Goal: Task Accomplishment & Management: Use online tool/utility

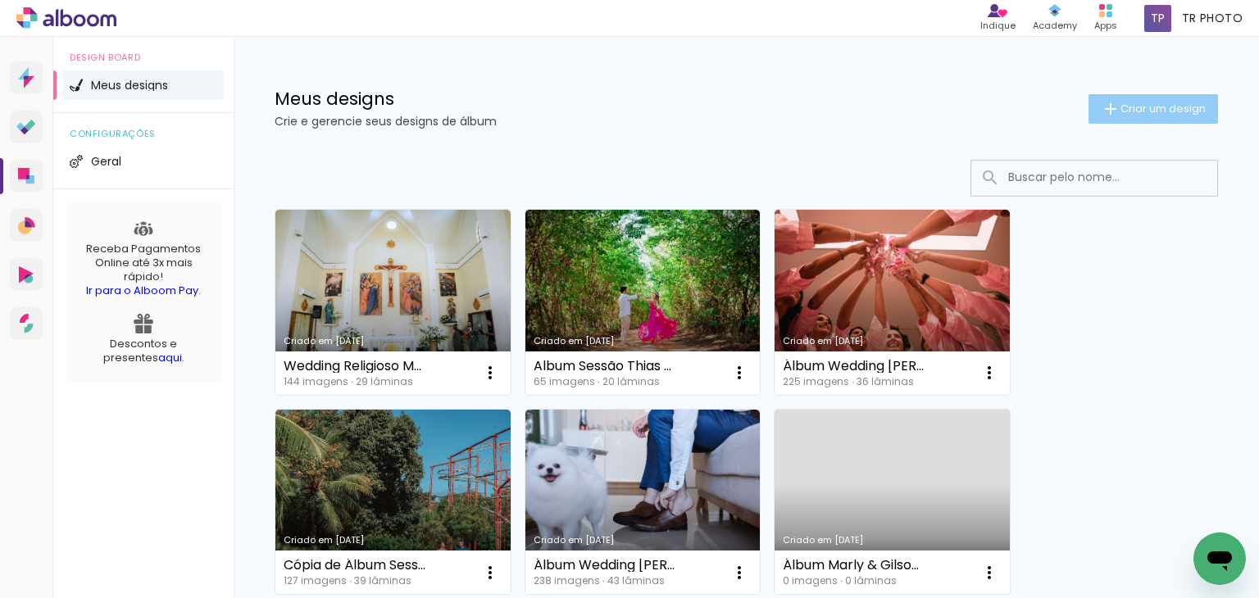
click at [1131, 112] on span "Criar um design" at bounding box center [1163, 108] width 85 height 11
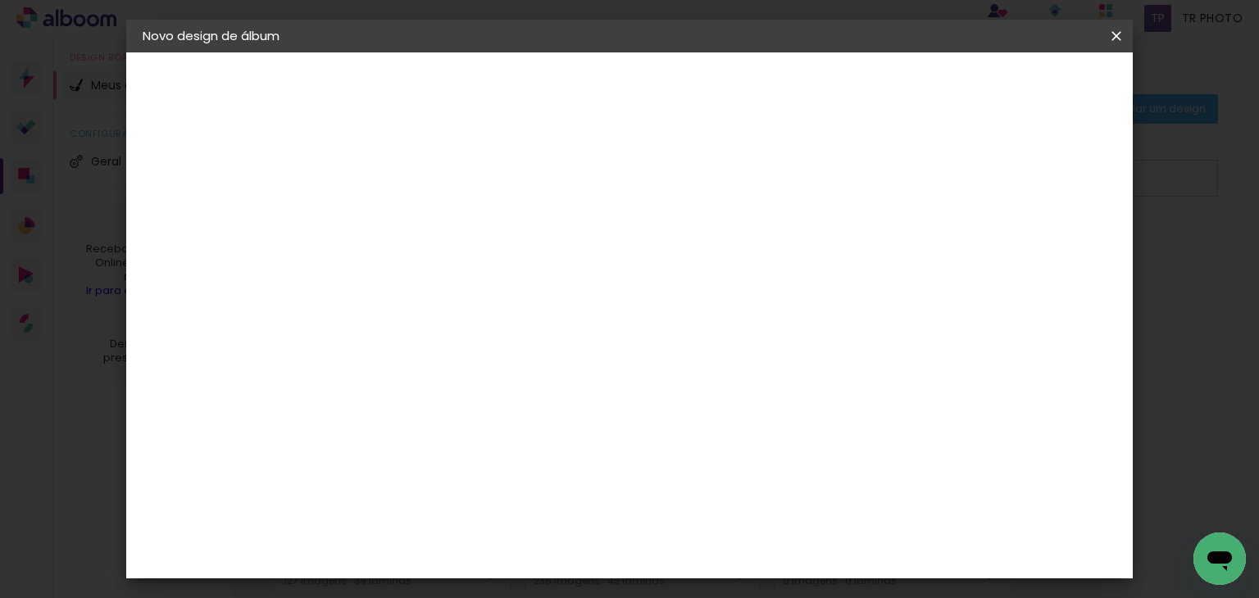
click at [411, 212] on input at bounding box center [411, 219] width 0 height 25
click at [411, 213] on input at bounding box center [411, 219] width 0 height 25
paste input "Álbum Wedding Afetivo RN"
type input "Álbum Wedding Afetivo RN - [PERSON_NAME] & [PERSON_NAME]"
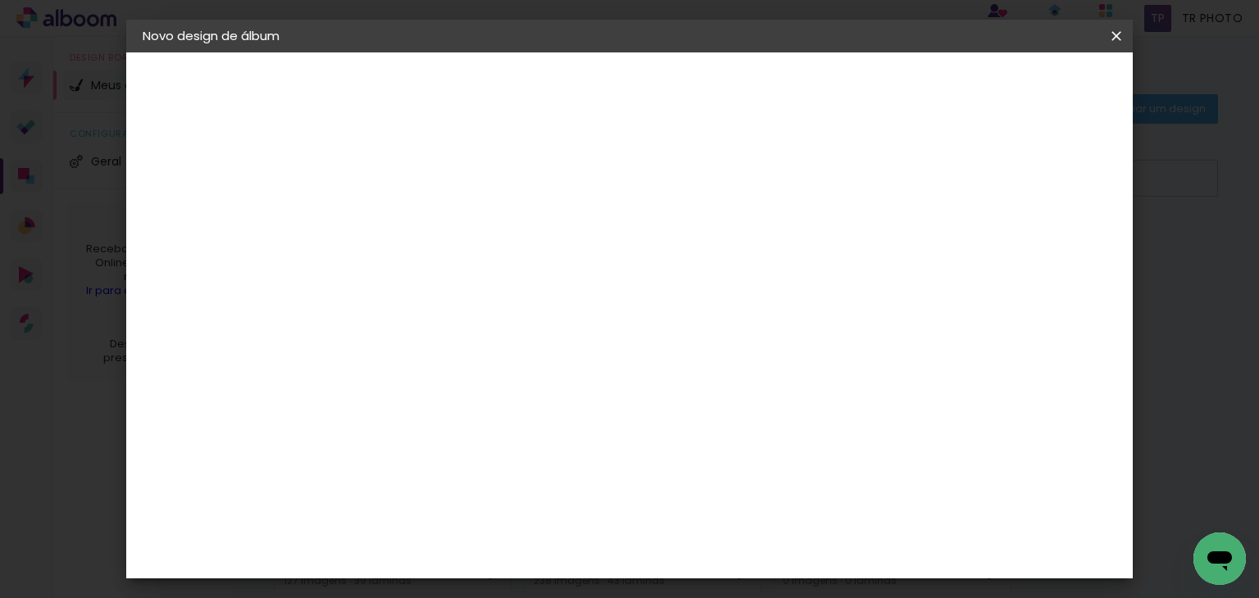
type paper-input "Álbum Wedding Afetivo RN - [PERSON_NAME] & [PERSON_NAME]"
click at [0, 0] on slot "Avançar" at bounding box center [0, 0] width 0 height 0
click at [535, 313] on input at bounding box center [453, 312] width 166 height 20
type input "profo"
type paper-input "profo"
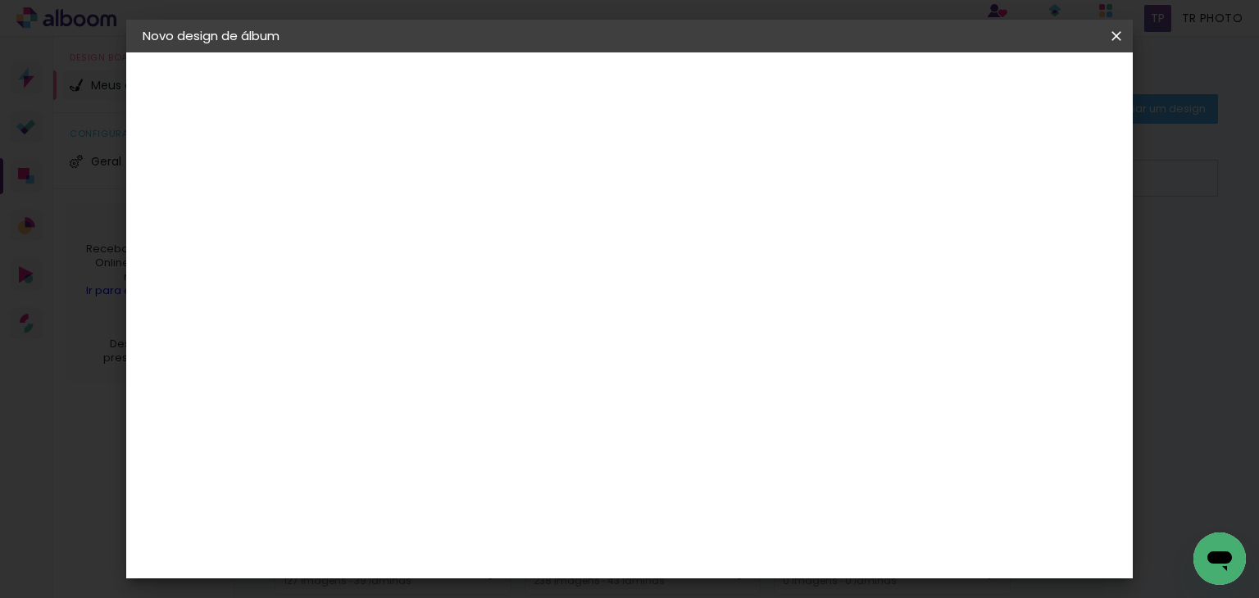
click at [444, 374] on div "ProFox" at bounding box center [421, 370] width 44 height 13
click at [0, 0] on slot "Avançar" at bounding box center [0, 0] width 0 height 0
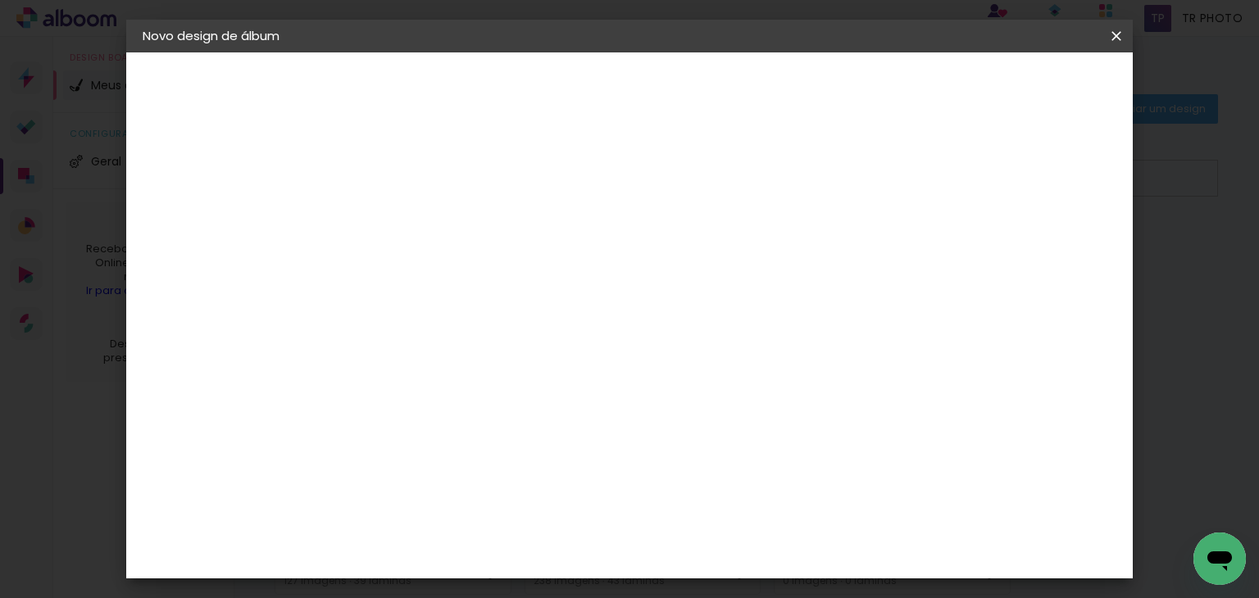
click at [876, 99] on paper-button "Iniciar design" at bounding box center [821, 87] width 107 height 28
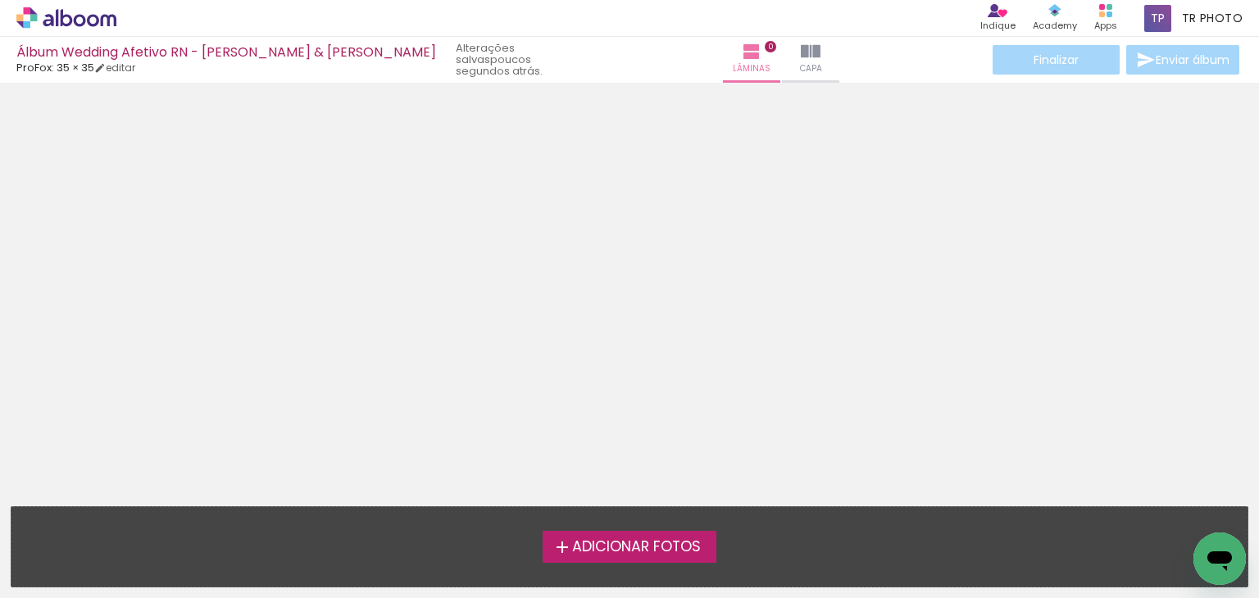
click at [677, 550] on span "Adicionar Fotos" at bounding box center [636, 547] width 129 height 15
click at [0, 0] on input "file" at bounding box center [0, 0] width 0 height 0
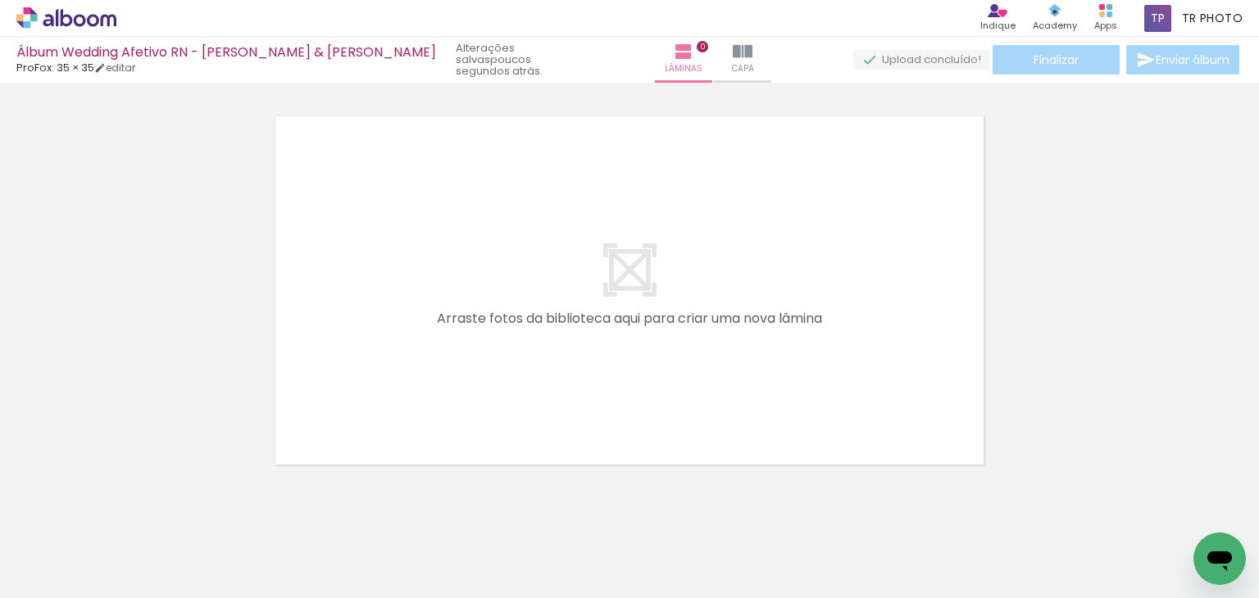
scroll to position [20, 0]
